Goal: Entertainment & Leisure: Consume media (video, audio)

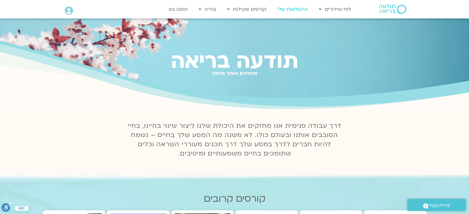
click at [293, 9] on link "ההקלטות שלי" at bounding box center [292, 9] width 37 height 12
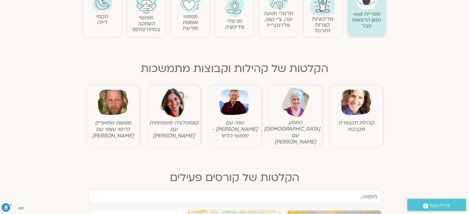
scroll to position [154, 0]
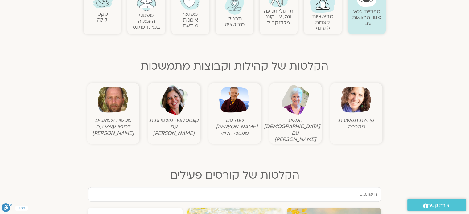
click at [234, 103] on img at bounding box center [234, 100] width 31 height 31
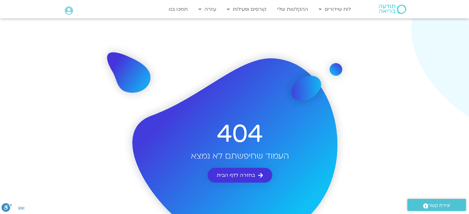
click at [252, 173] on span "בחזרה לדף הבית" at bounding box center [236, 176] width 38 height 6
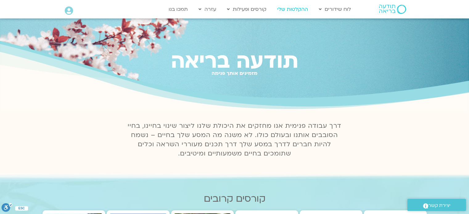
click at [297, 9] on link "ההקלטות שלי" at bounding box center [292, 9] width 37 height 12
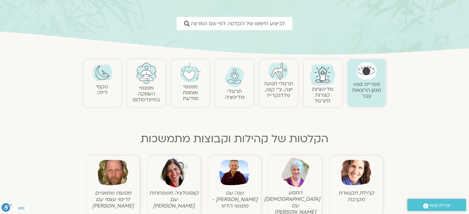
scroll to position [92, 0]
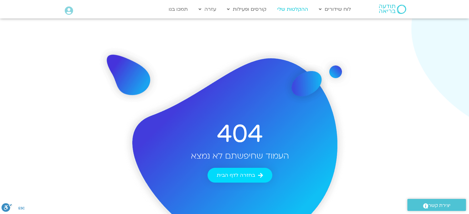
click at [293, 8] on link "ההקלטות שלי" at bounding box center [292, 9] width 37 height 12
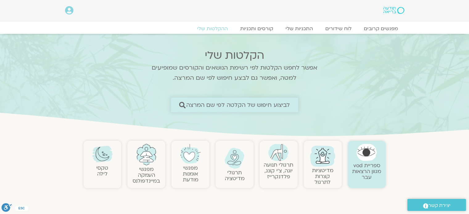
click at [277, 104] on span "לביצוע חיפוש של הקלטה לפי שם המרצה" at bounding box center [238, 105] width 104 height 6
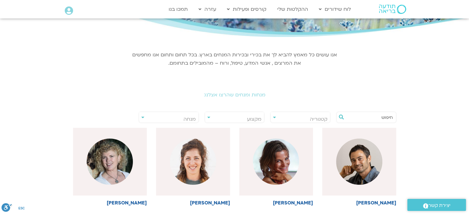
scroll to position [31, 0]
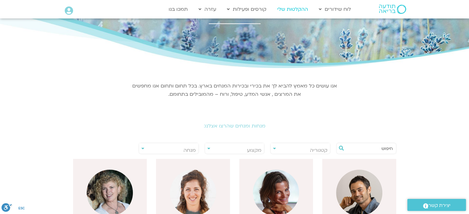
click at [303, 8] on link "ההקלטות שלי" at bounding box center [292, 9] width 37 height 12
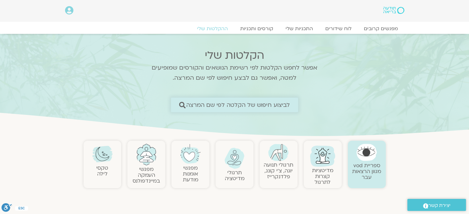
click at [256, 104] on span "לביצוע חיפוש של הקלטה לפי שם המרצה" at bounding box center [238, 105] width 104 height 6
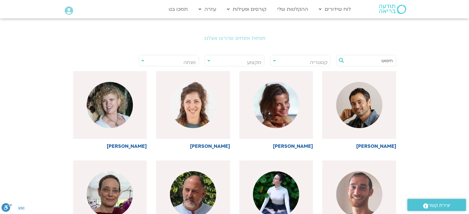
scroll to position [123, 0]
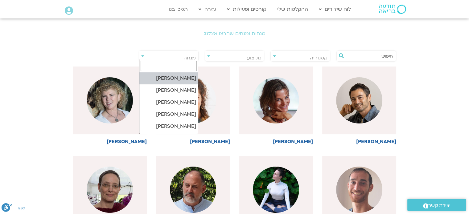
click at [143, 54] on span "מנחה" at bounding box center [168, 58] width 59 height 14
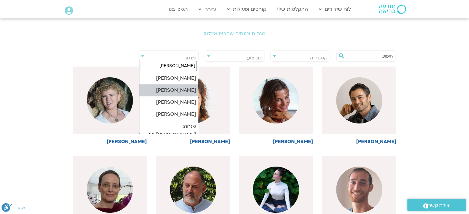
type input "רון"
select select "*****"
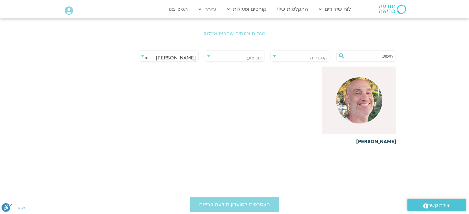
click at [366, 106] on img at bounding box center [359, 100] width 46 height 46
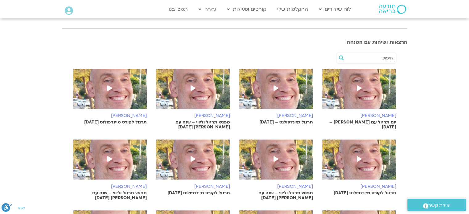
scroll to position [216, 0]
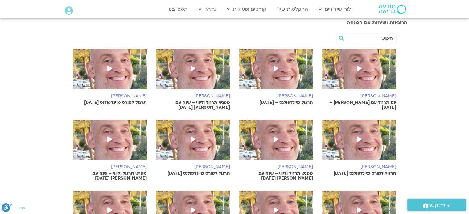
click at [357, 68] on icon at bounding box center [359, 69] width 5 height 6
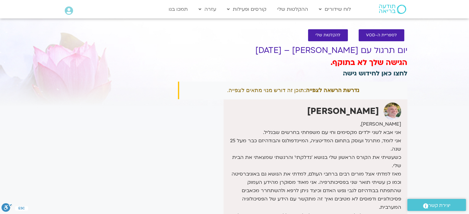
click at [360, 73] on link "לחצו כאן לחידוש גישה" at bounding box center [375, 73] width 64 height 9
click at [388, 72] on link "לחצו כאן לחידוש גישה" at bounding box center [375, 73] width 64 height 9
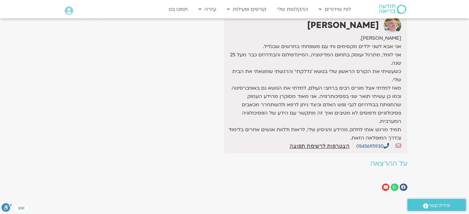
scroll to position [123, 0]
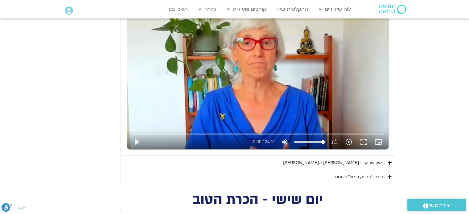
scroll to position [308, 0]
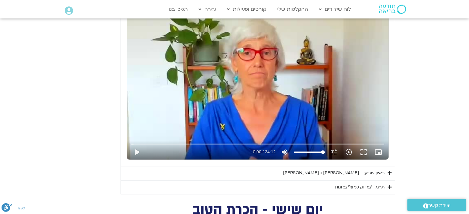
click at [367, 173] on div "ראיון שביעי - [PERSON_NAME] וג[PERSON_NAME]" at bounding box center [333, 172] width 101 height 7
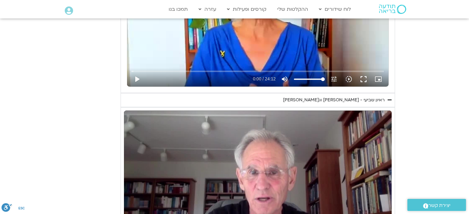
scroll to position [462, 0]
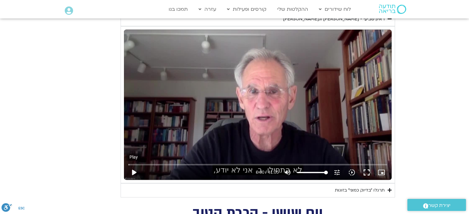
click at [134, 171] on button "play_arrow" at bounding box center [133, 172] width 15 height 15
click at [134, 169] on button "pause" at bounding box center [133, 172] width 15 height 15
click at [132, 171] on button "play_arrow" at bounding box center [133, 172] width 15 height 15
type input "519.397076"
